Goal: Find specific page/section: Find specific page/section

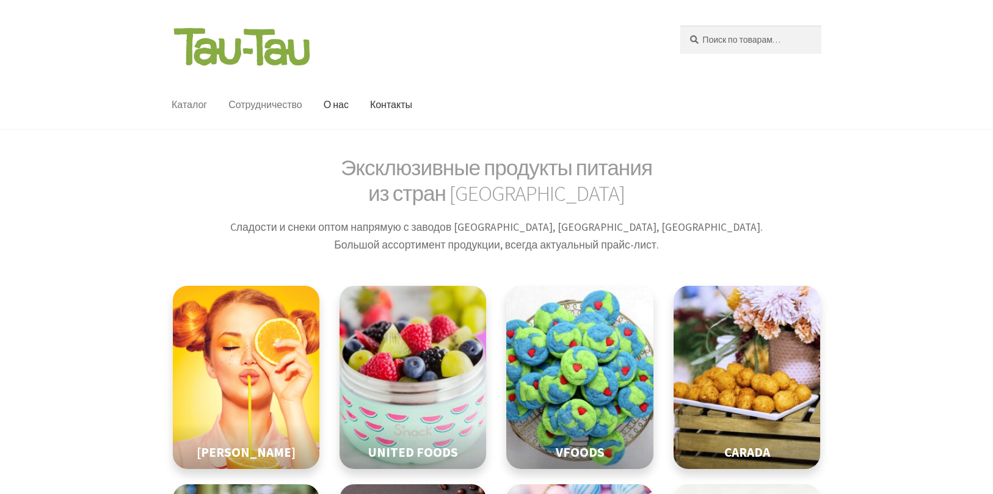
click at [227, 118] on link "Сотрудничество" at bounding box center [265, 105] width 93 height 48
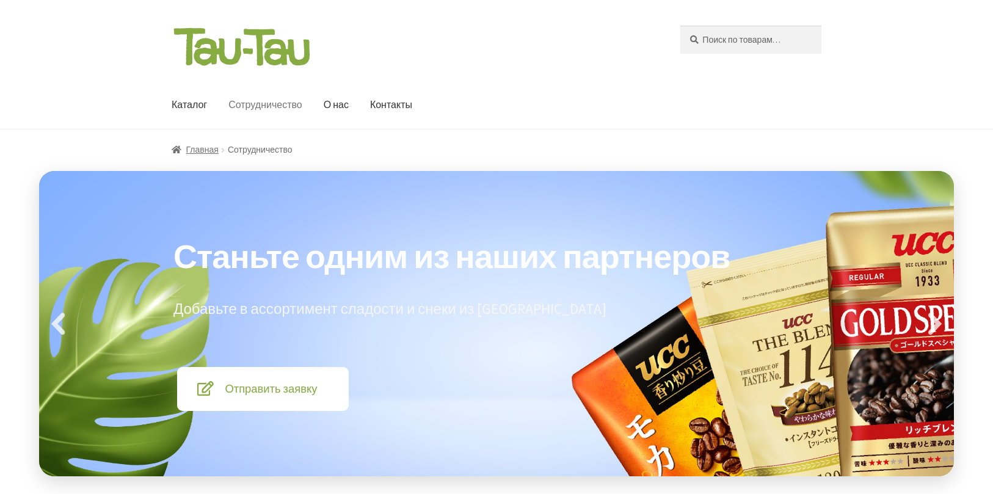
click at [678, 24] on header "Перейти к навигации Перейти к содержимому [DEMOGRAPHIC_DATA]: Поиск [PERSON_NAM…" at bounding box center [496, 64] width 993 height 129
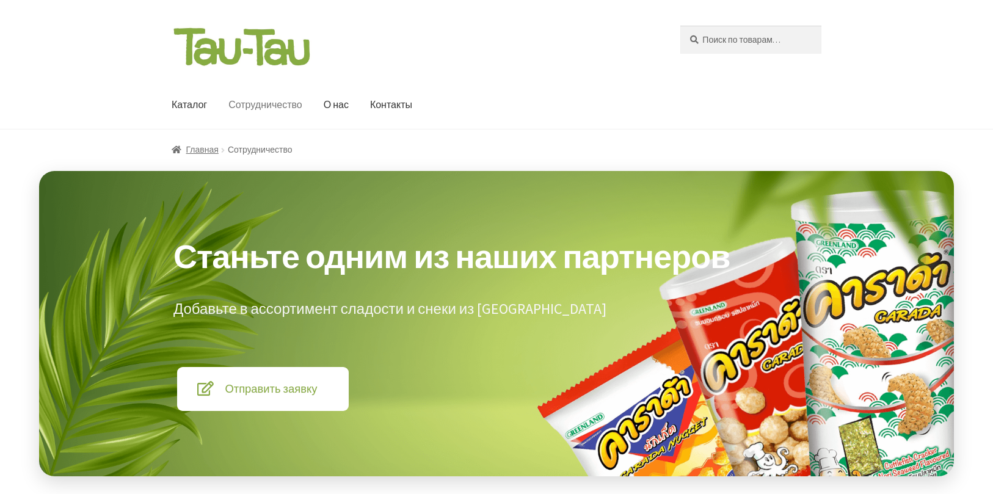
click at [172, 24] on header "Перейти к навигации Перейти к содержимому [DEMOGRAPHIC_DATA]: Поиск [PERSON_NAM…" at bounding box center [496, 64] width 993 height 129
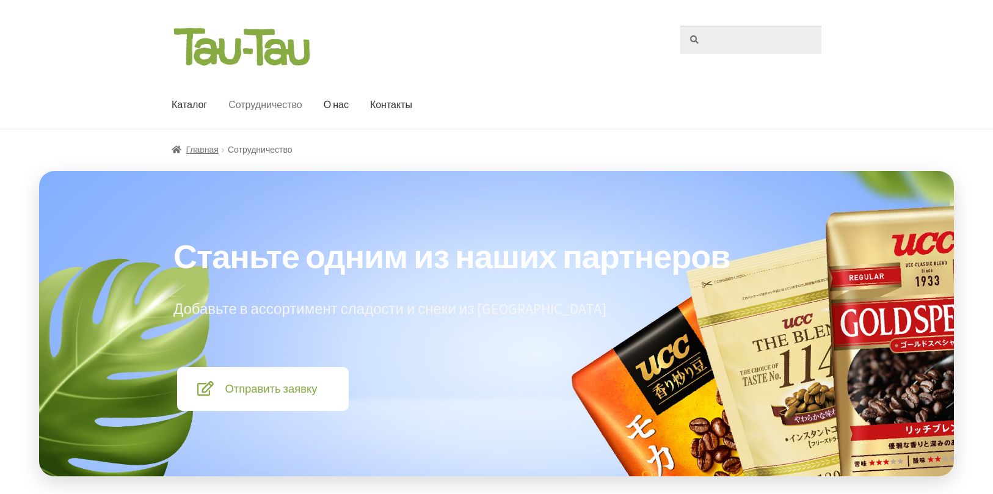
click at [761, 43] on input "Искать:" at bounding box center [750, 40] width 141 height 28
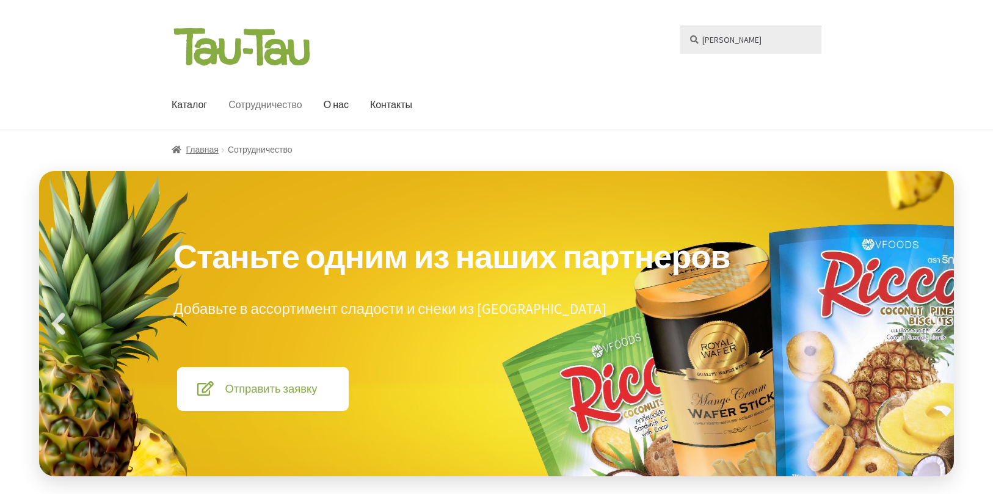
type input "[PERSON_NAME]"
click at [679, 25] on button "Поиск" at bounding box center [679, 25] width 1 height 1
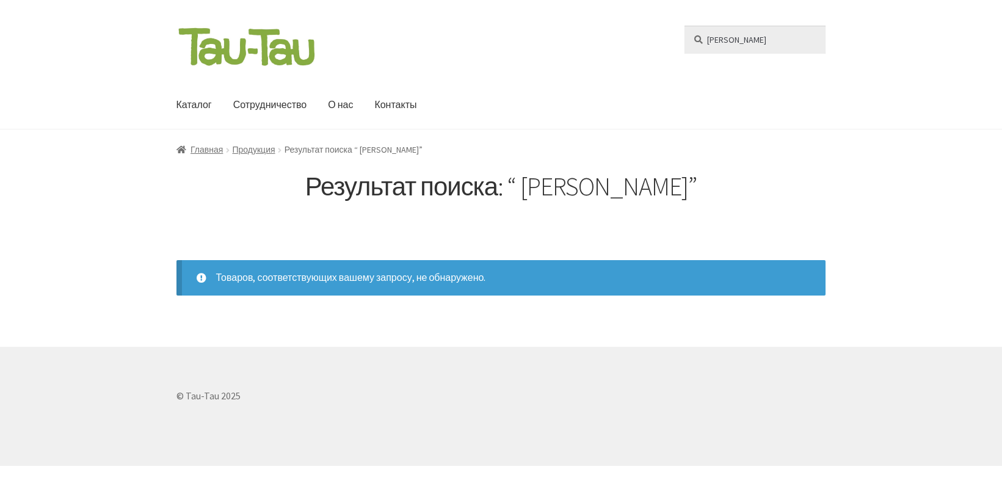
click at [684, 26] on input "[PERSON_NAME]" at bounding box center [754, 40] width 141 height 28
